Goal: Navigation & Orientation: Understand site structure

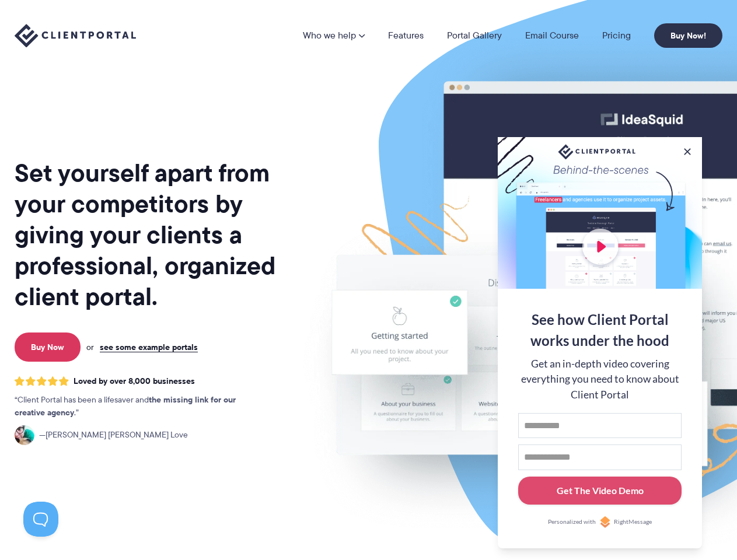
click at [368, 280] on img at bounding box center [609, 288] width 654 height 559
click at [334, 36] on link "Who we help" at bounding box center [334, 35] width 62 height 9
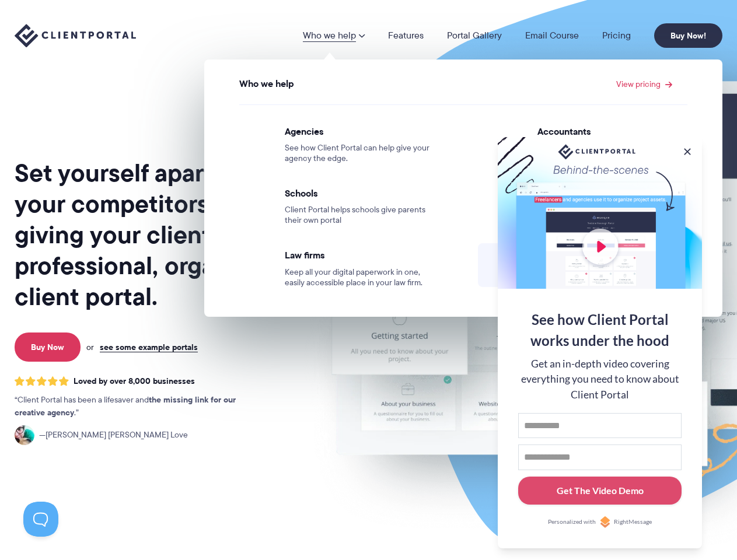
click at [687, 149] on button at bounding box center [687, 152] width 12 height 12
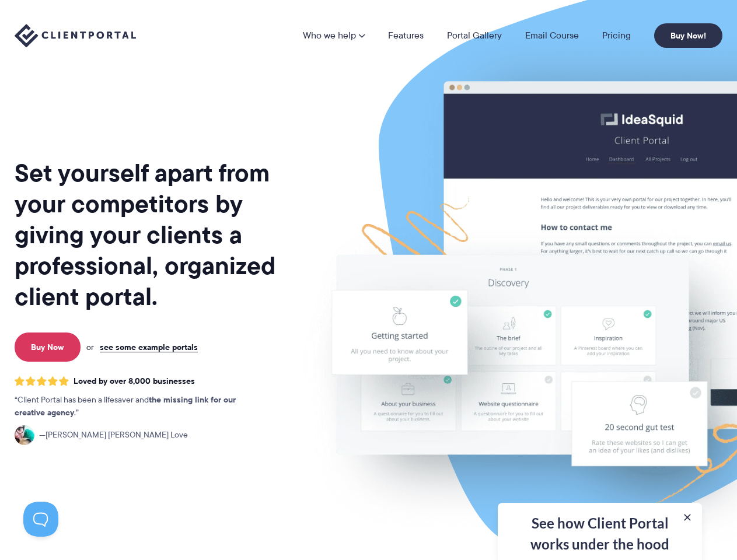
click at [600, 341] on img at bounding box center [609, 288] width 654 height 559
click at [41, 519] on button at bounding box center [40, 519] width 35 height 35
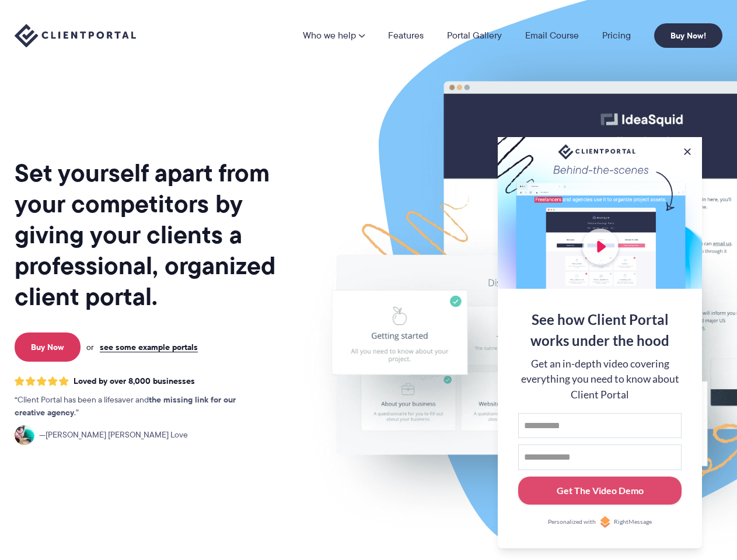
click at [368, 280] on img at bounding box center [609, 288] width 654 height 559
click at [334, 36] on link "Who we help" at bounding box center [334, 35] width 62 height 9
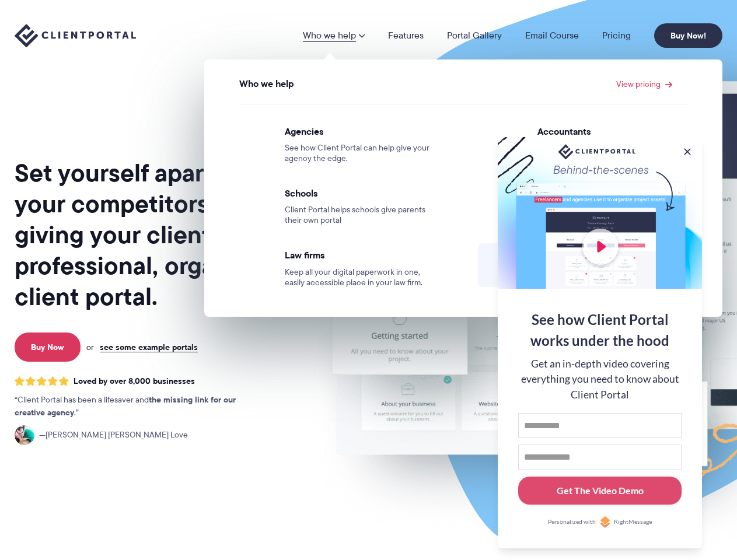
click at [687, 151] on button at bounding box center [687, 152] width 12 height 12
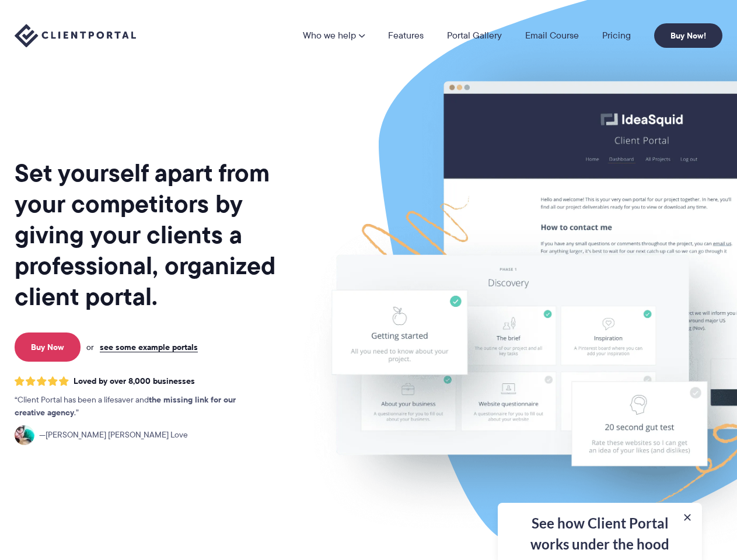
click at [600, 342] on img at bounding box center [609, 288] width 654 height 559
